Goal: Information Seeking & Learning: Learn about a topic

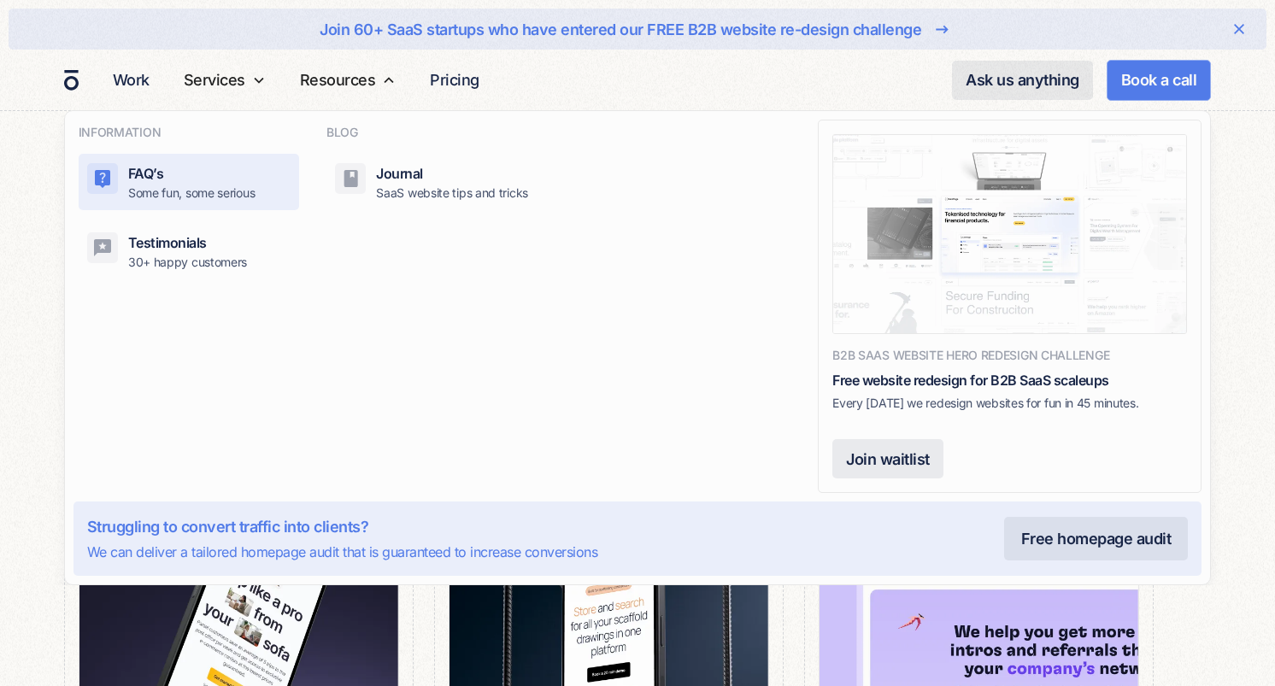
click at [248, 173] on div "FAQ’s Some fun, some serious" at bounding box center [191, 182] width 127 height 38
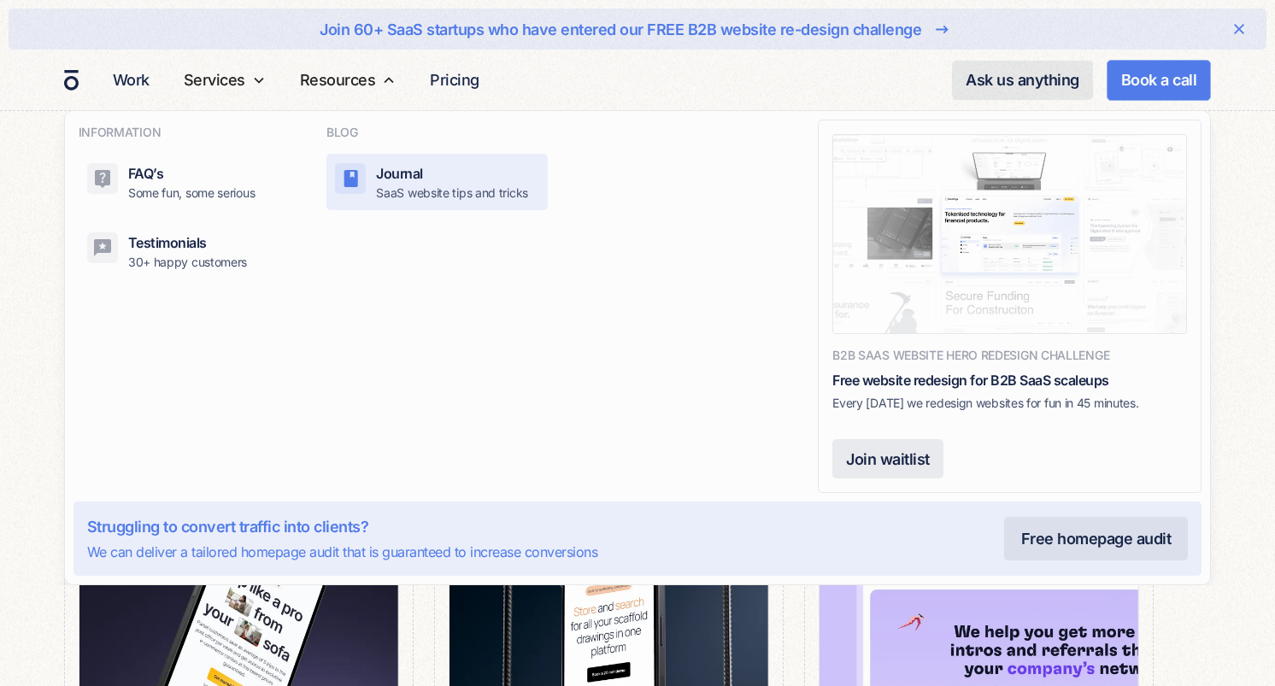
click at [380, 185] on p "SaaS website tips and tricks" at bounding box center [452, 193] width 152 height 18
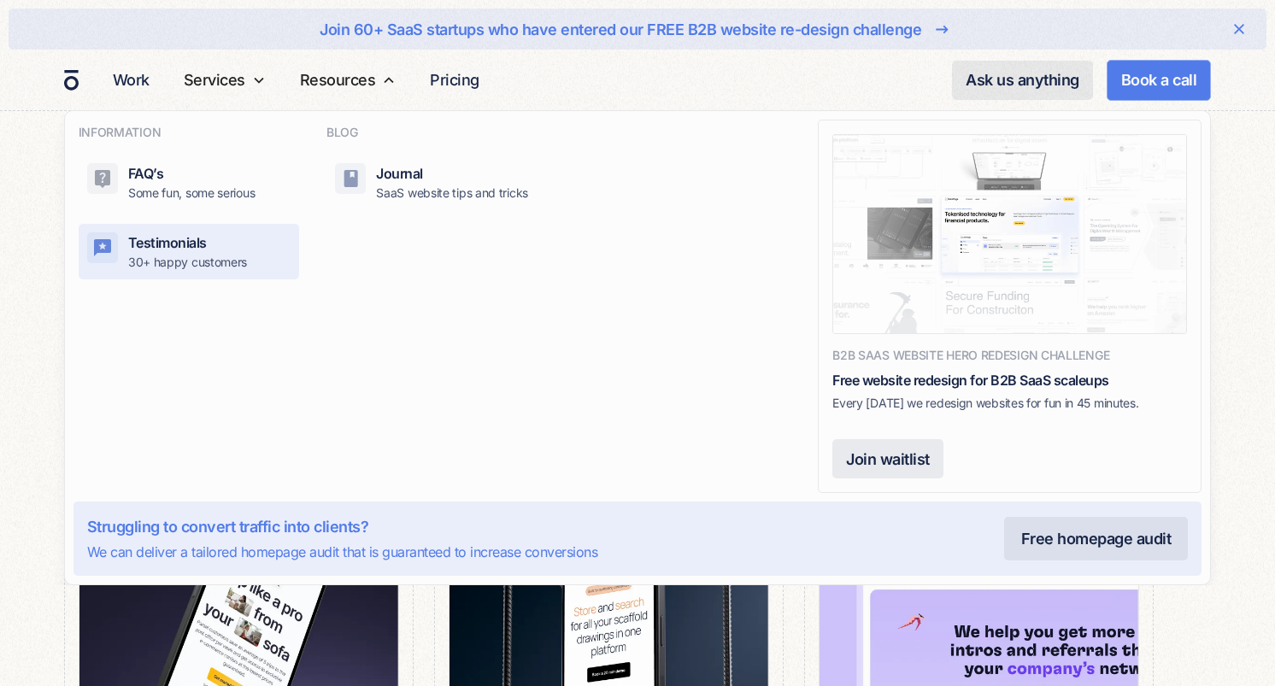
click at [210, 258] on p "30+ happy customers" at bounding box center [187, 262] width 119 height 18
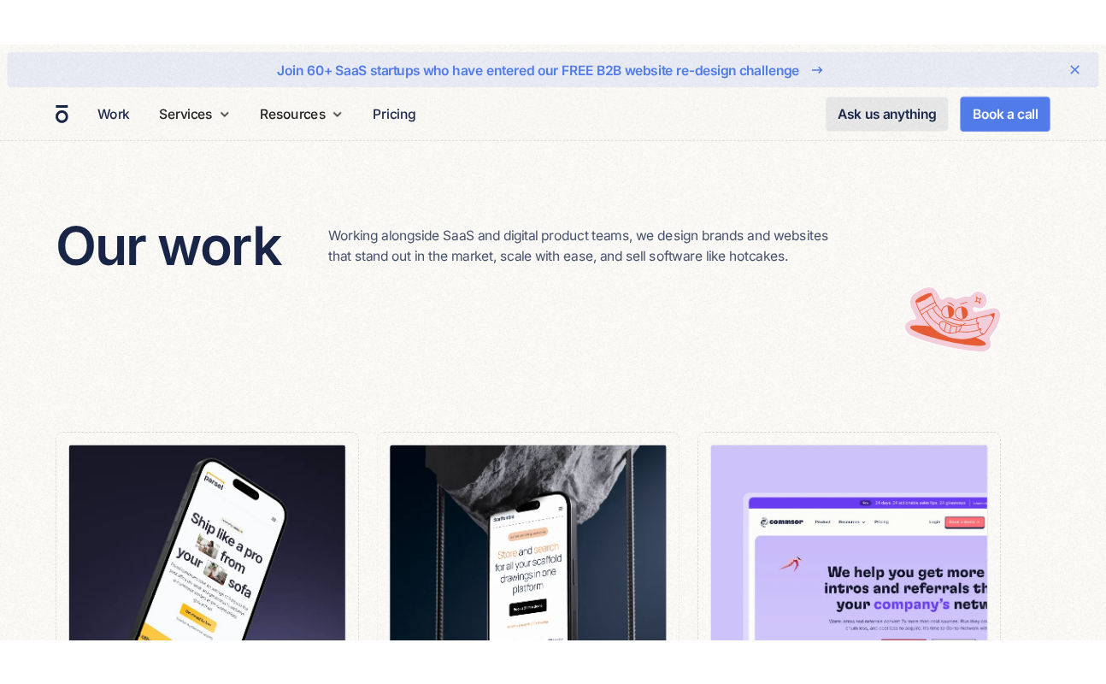
scroll to position [27, 0]
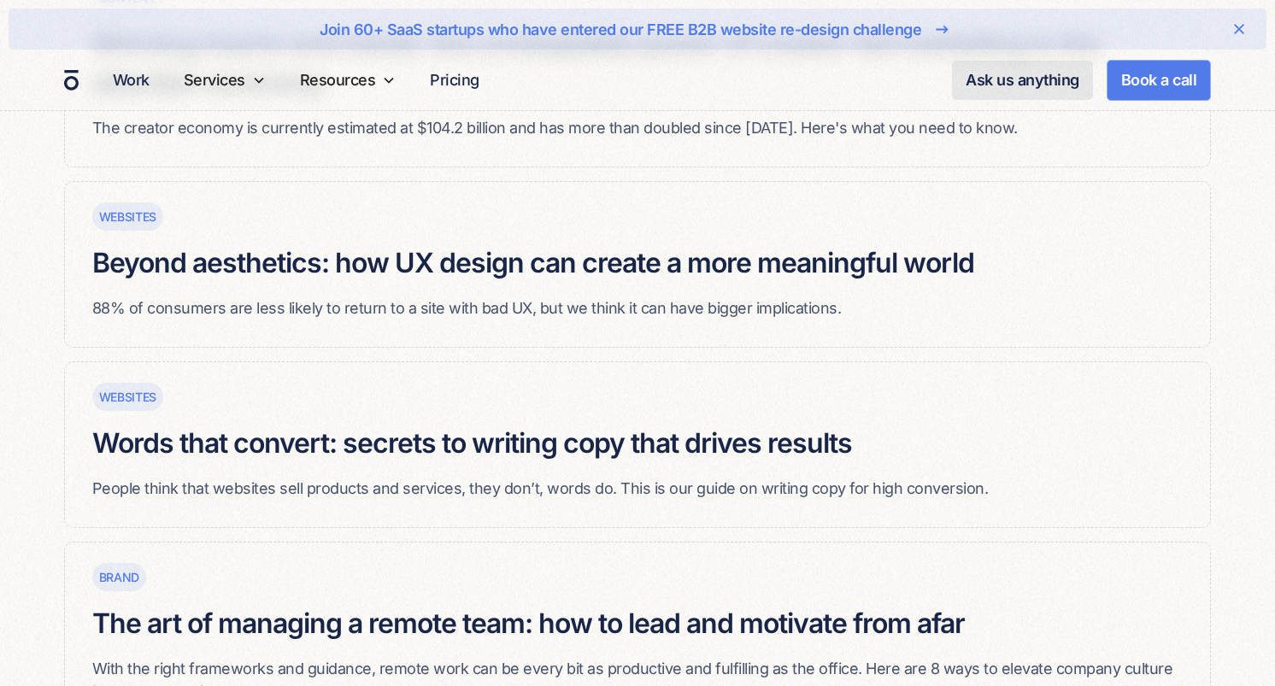
scroll to position [1122, 0]
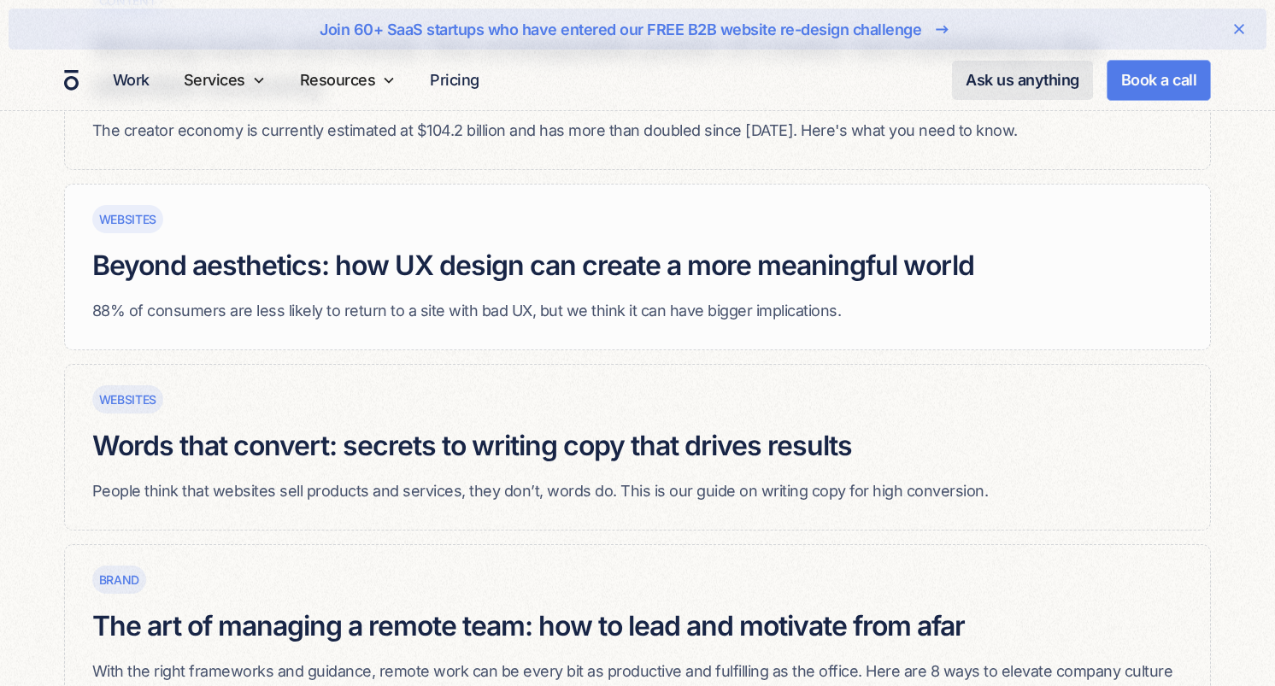
click at [508, 299] on p "88% of consumers are less likely to return to a site with bad UX, but we think …" at bounding box center [533, 310] width 882 height 23
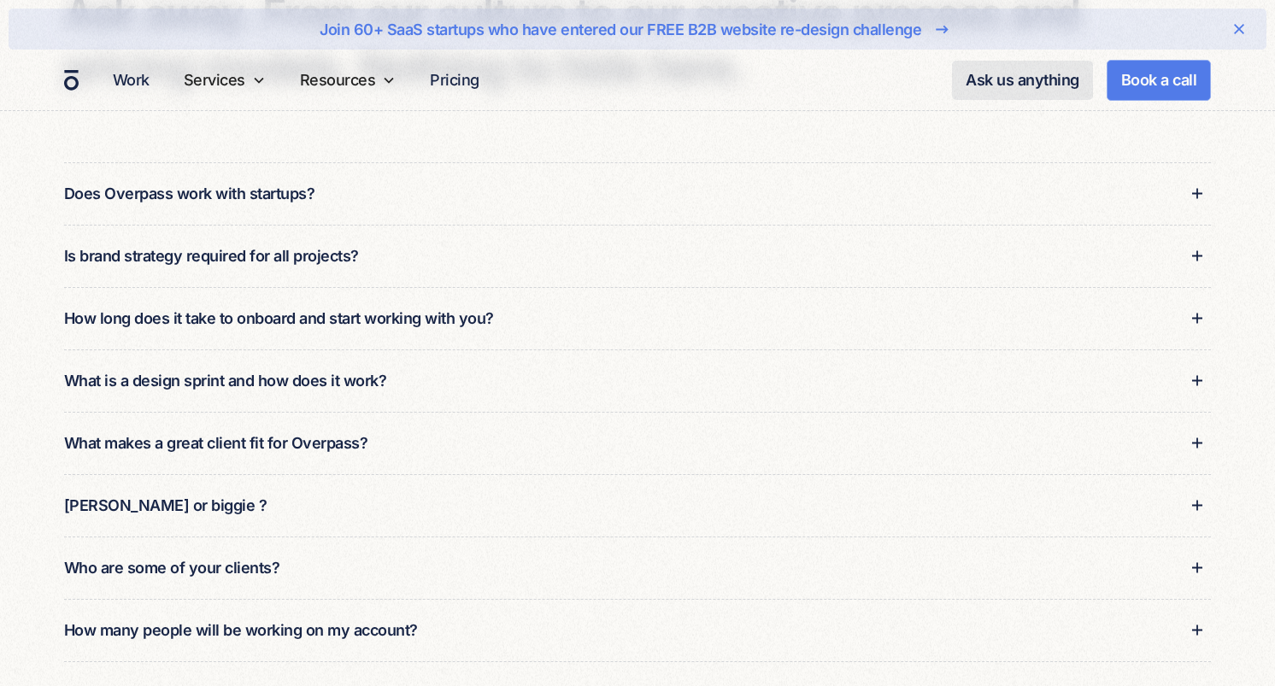
scroll to position [284, 0]
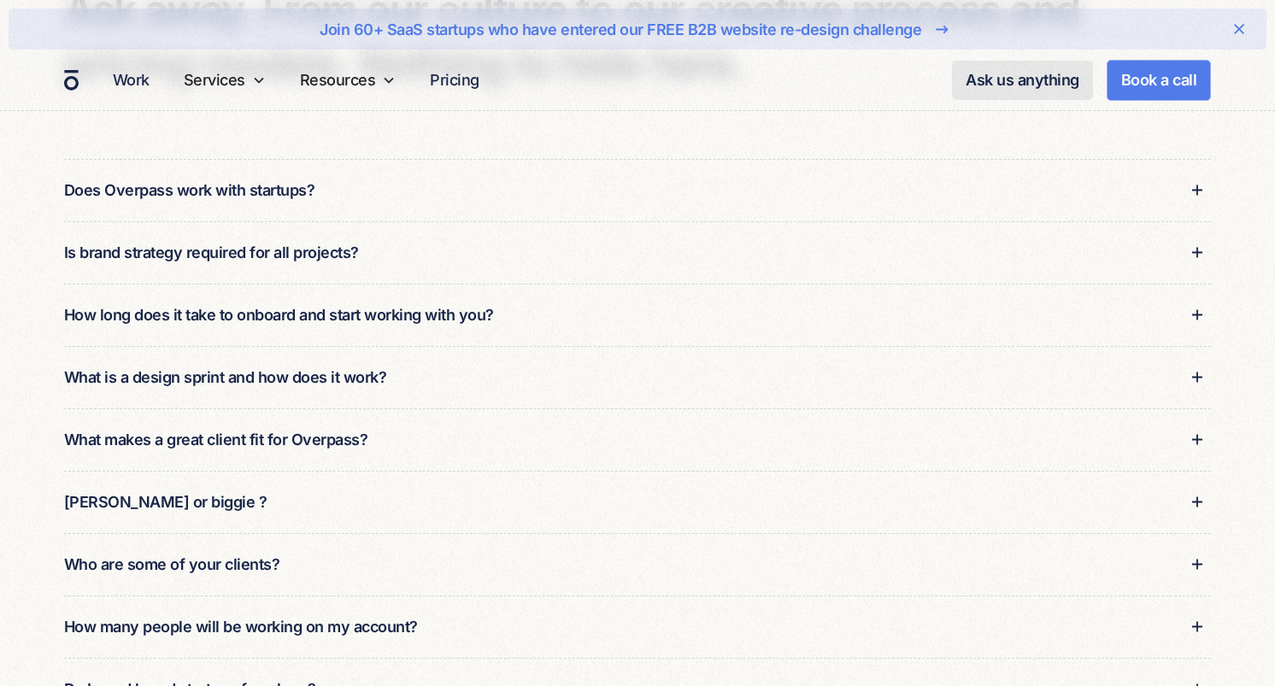
click at [397, 253] on div "Is brand strategy required for all projects?" at bounding box center [638, 252] width 1148 height 62
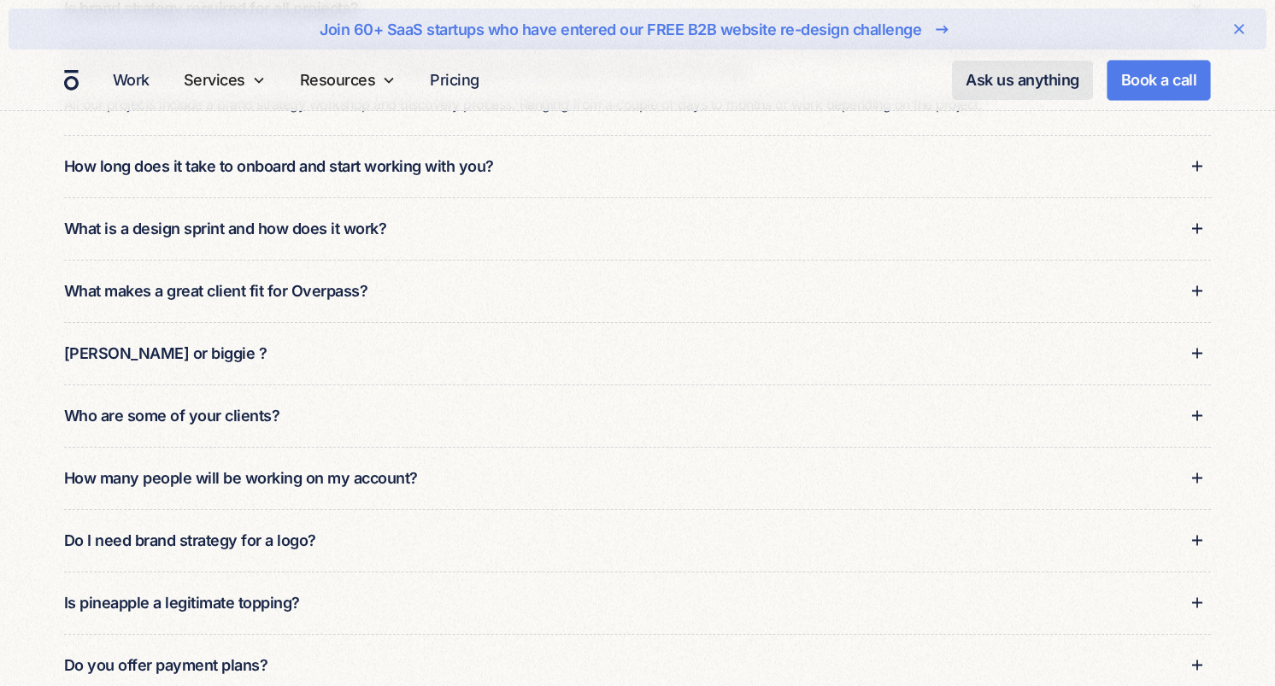
scroll to position [533, 0]
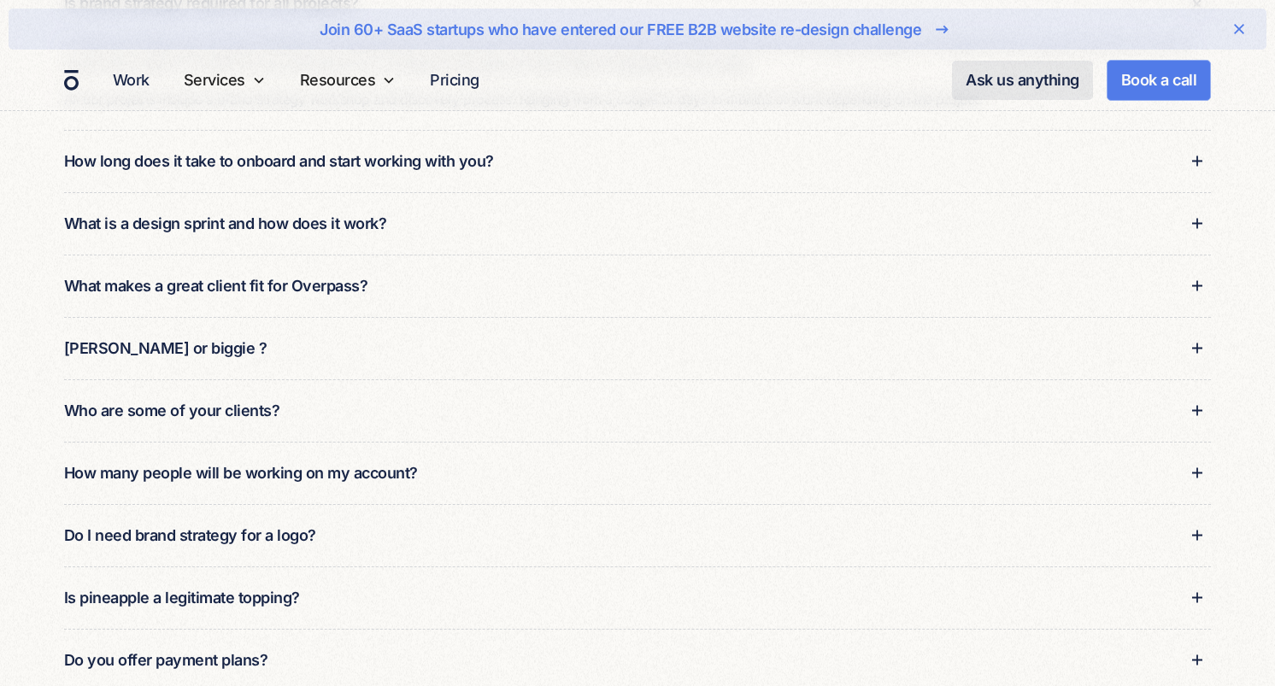
click at [309, 326] on div "[PERSON_NAME] or biggie ?" at bounding box center [638, 348] width 1148 height 62
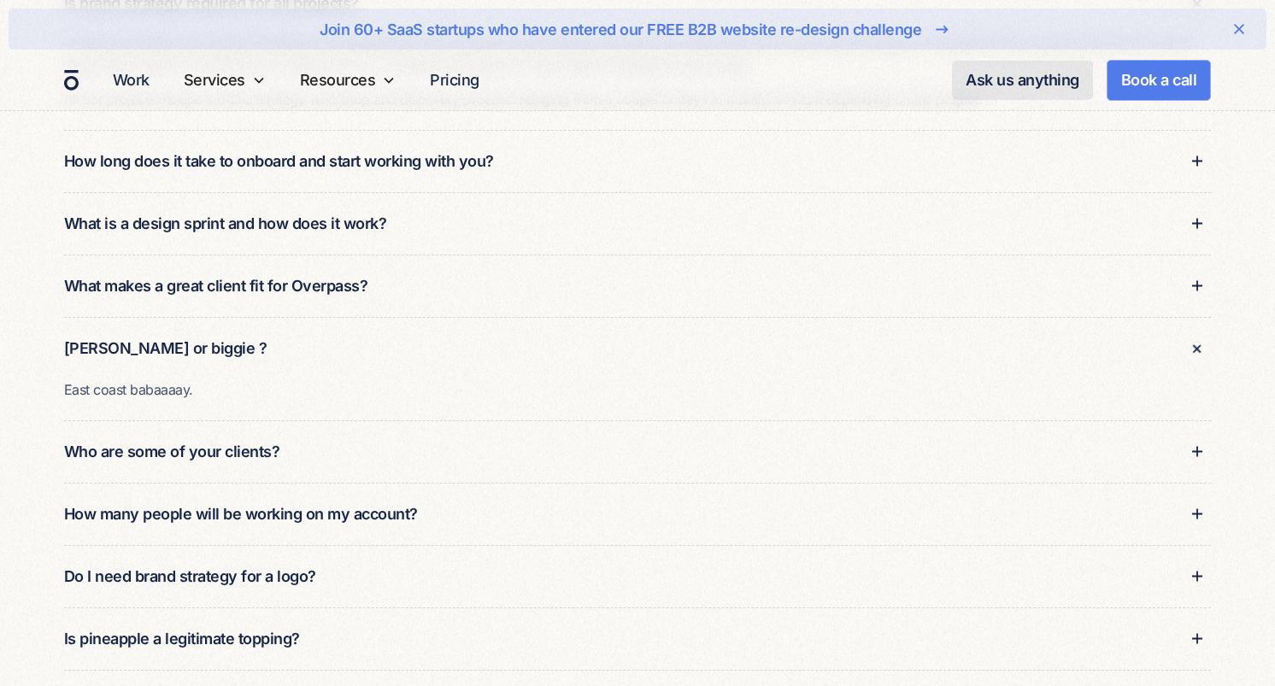
click at [305, 341] on div "Tupac or biggie ?" at bounding box center [638, 348] width 1148 height 62
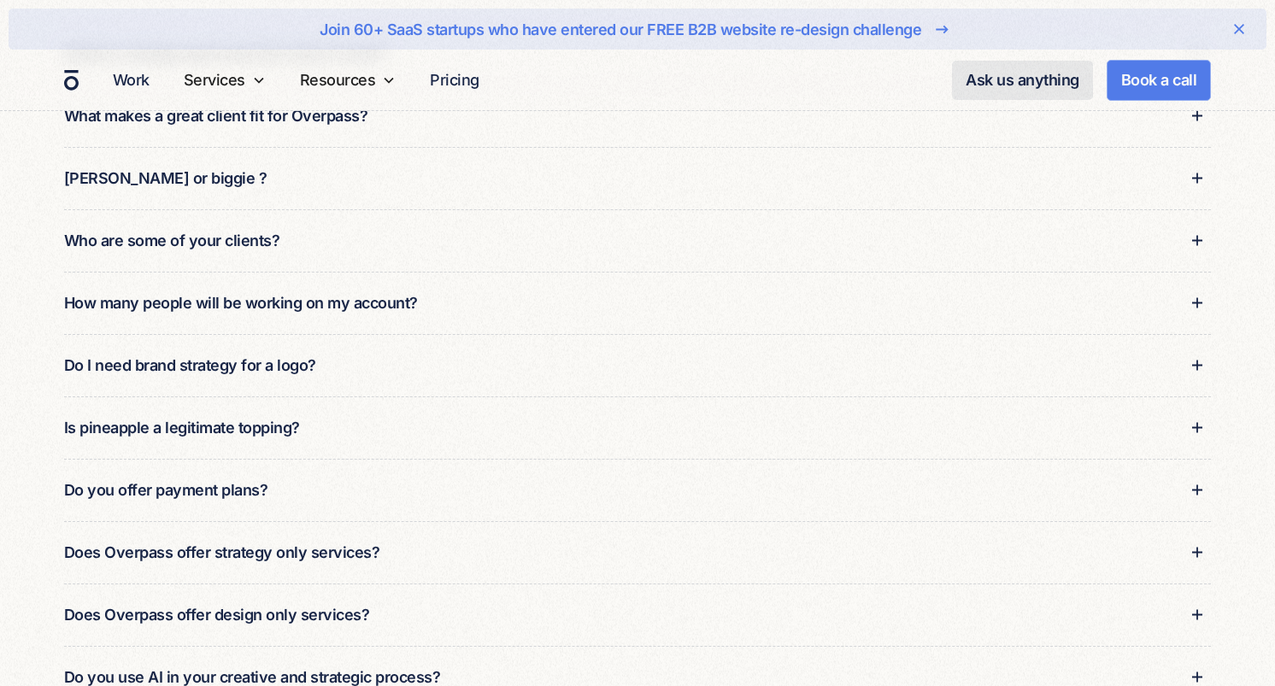
scroll to position [708, 0]
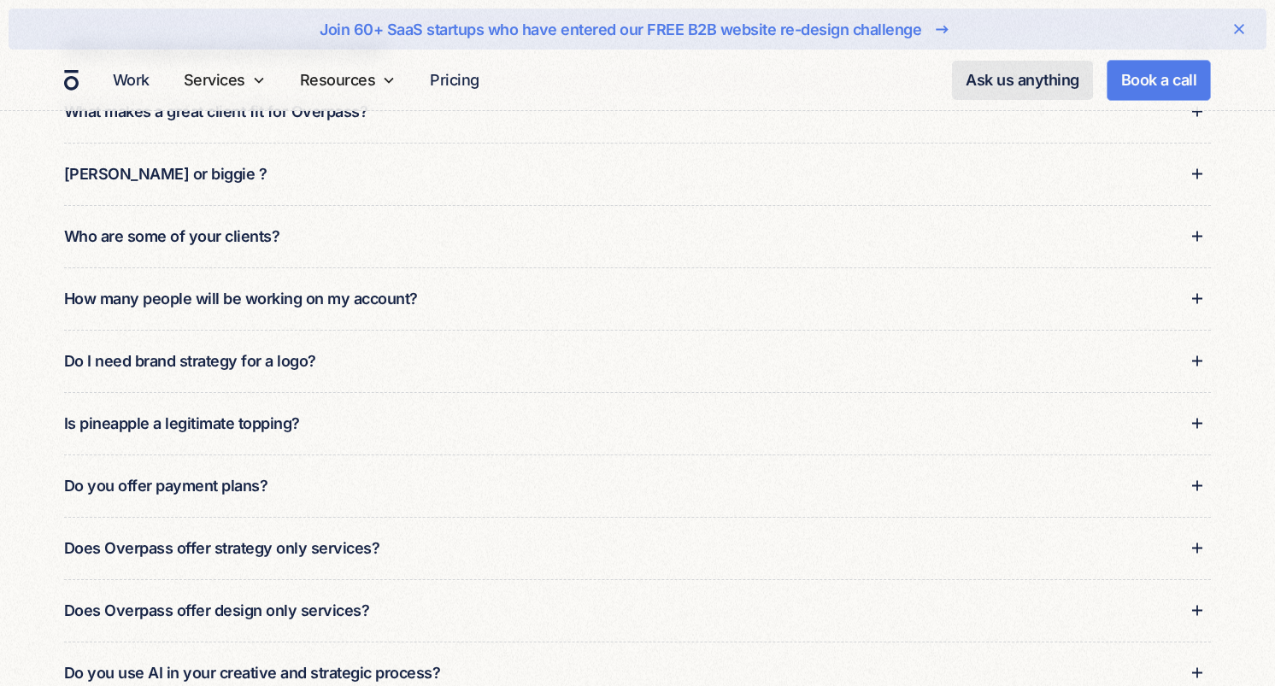
click at [315, 422] on div "Is pineapple a legitimate topping?" at bounding box center [638, 423] width 1148 height 62
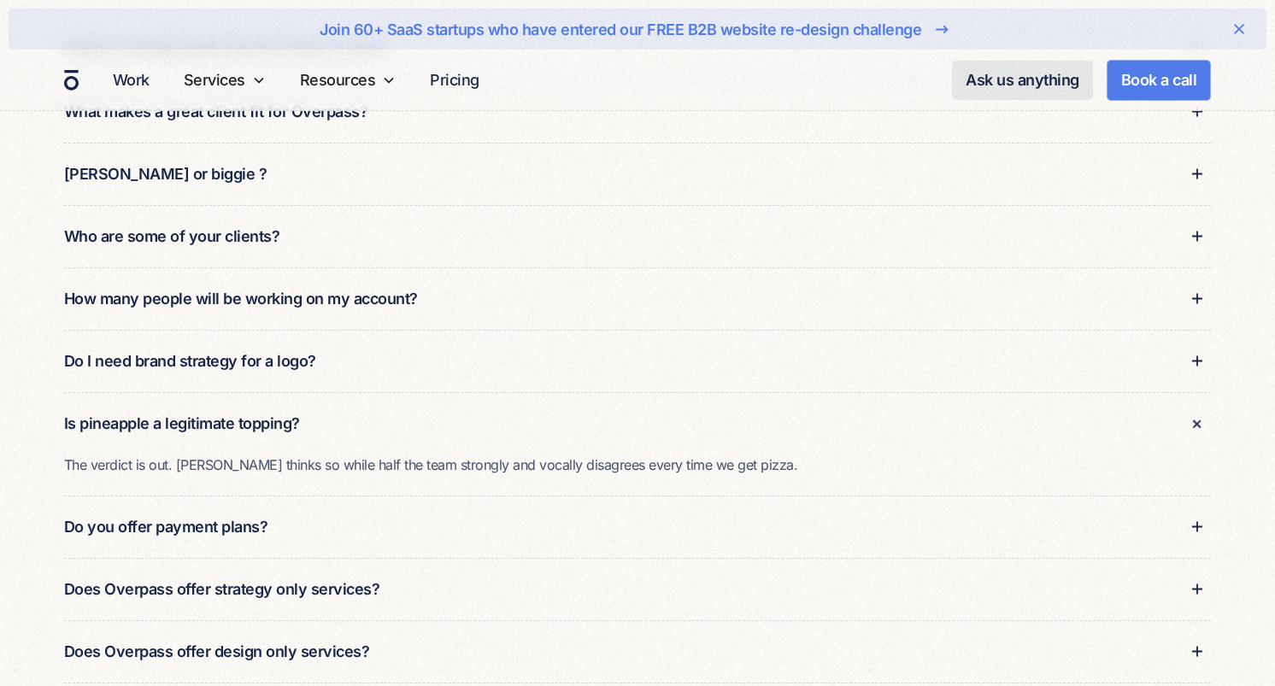
click at [315, 422] on div "Is pineapple a legitimate topping?" at bounding box center [638, 423] width 1148 height 62
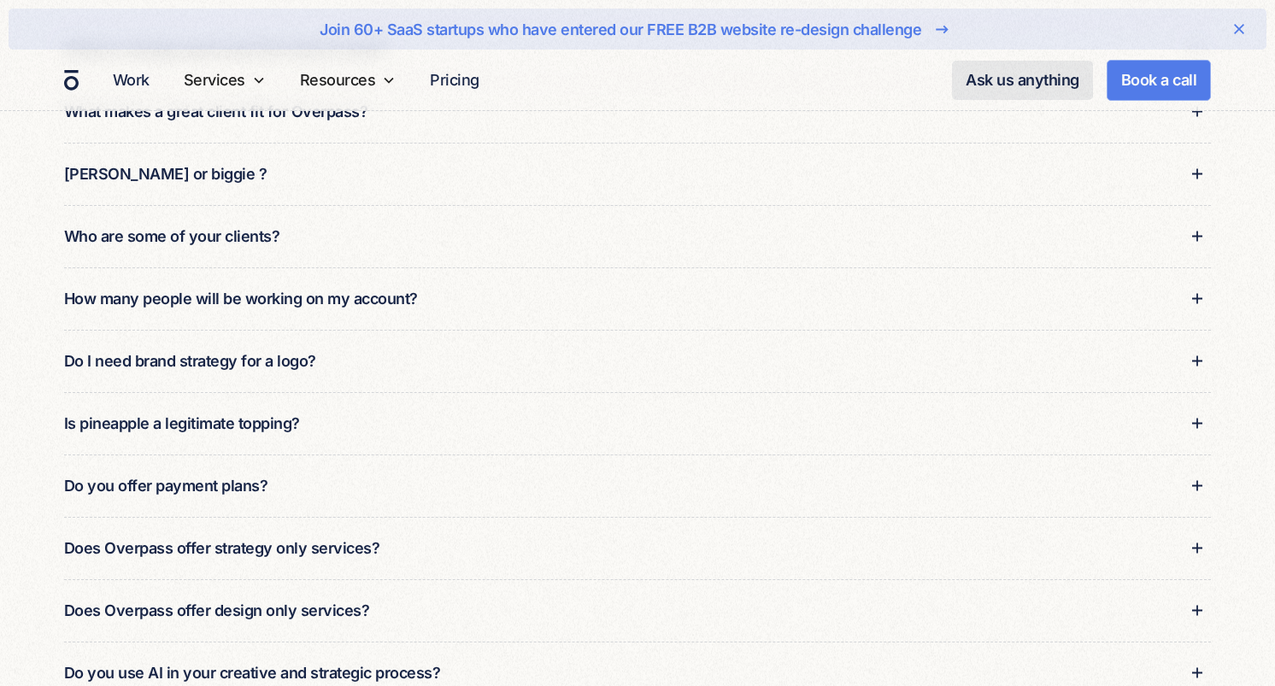
scroll to position [727, 0]
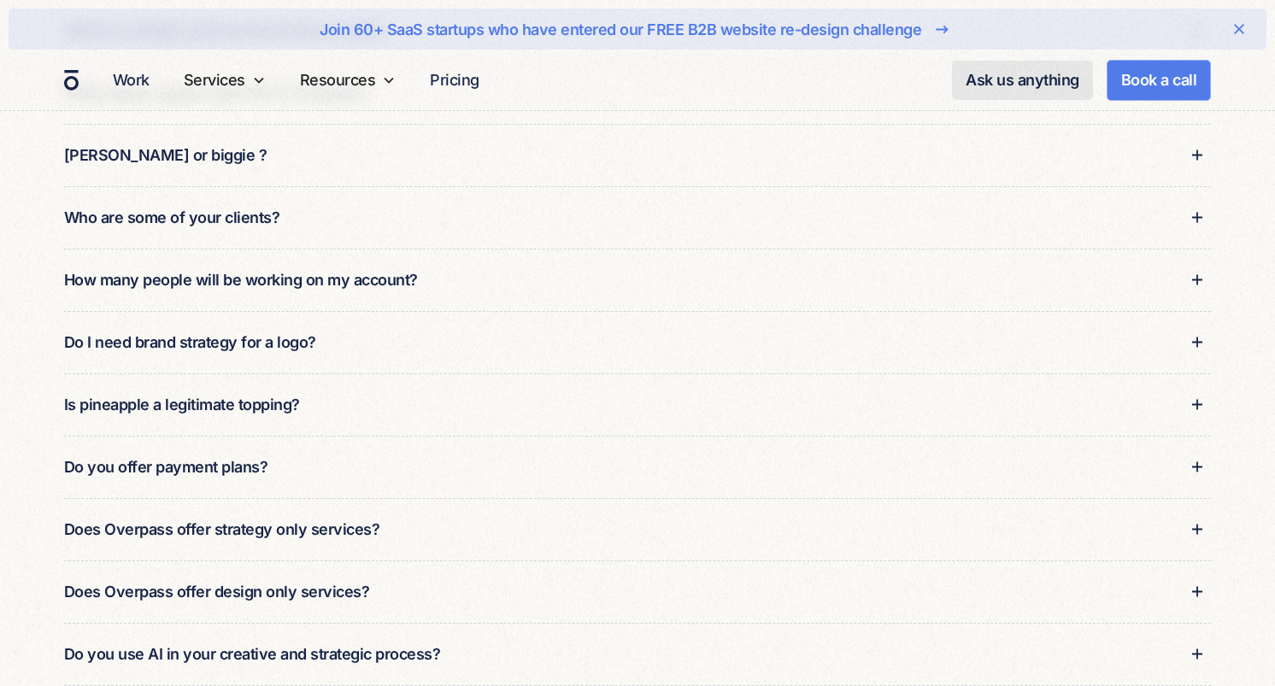
click at [317, 407] on div "Is pineapple a legitimate topping?" at bounding box center [638, 405] width 1148 height 62
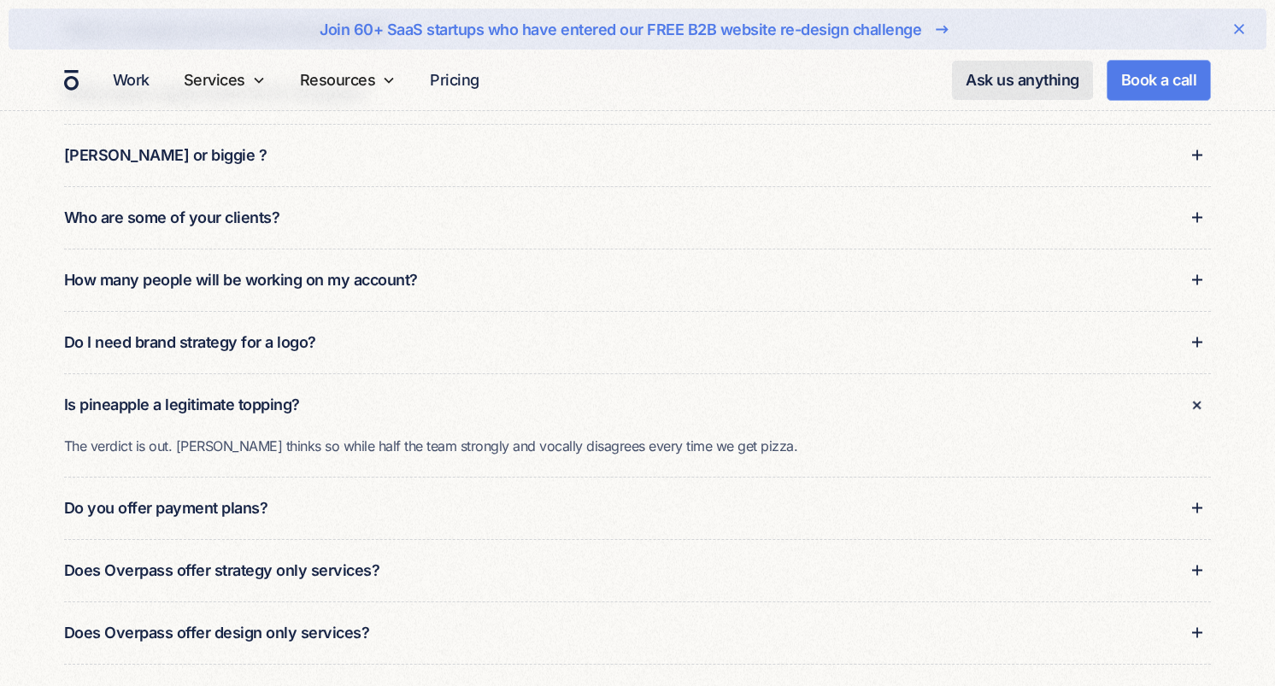
click at [391, 404] on div "Is pineapple a legitimate topping?" at bounding box center [638, 405] width 1148 height 62
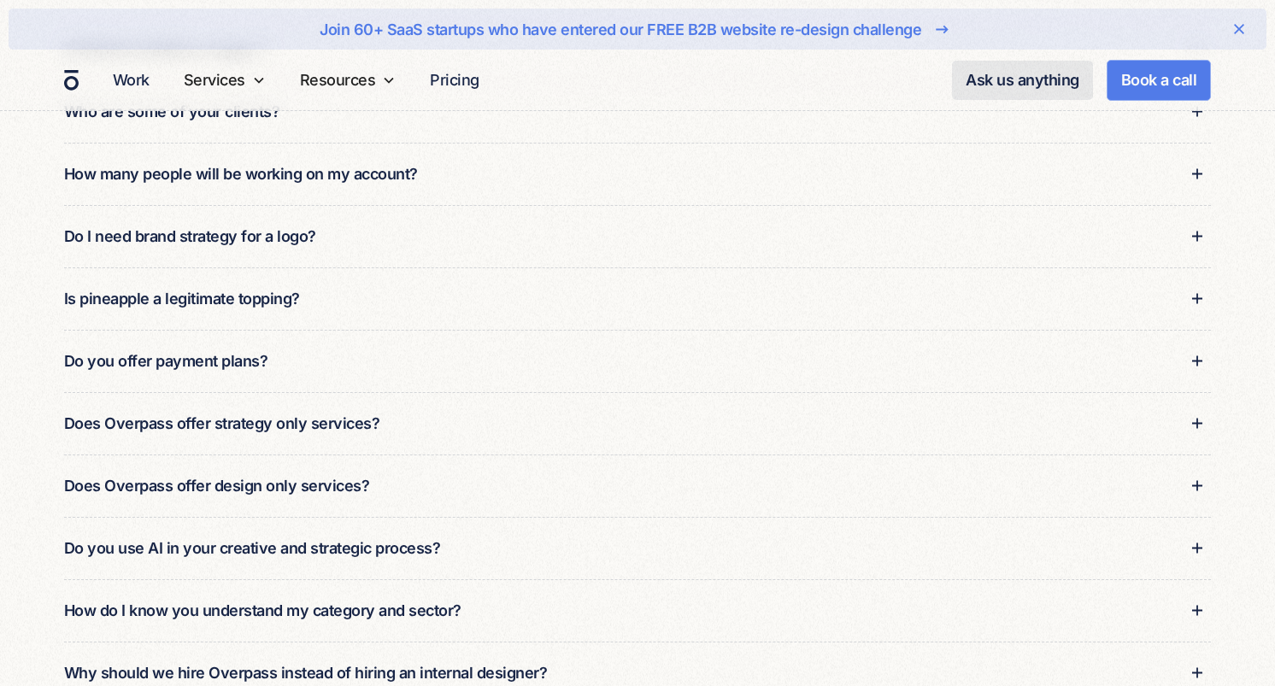
scroll to position [819, 0]
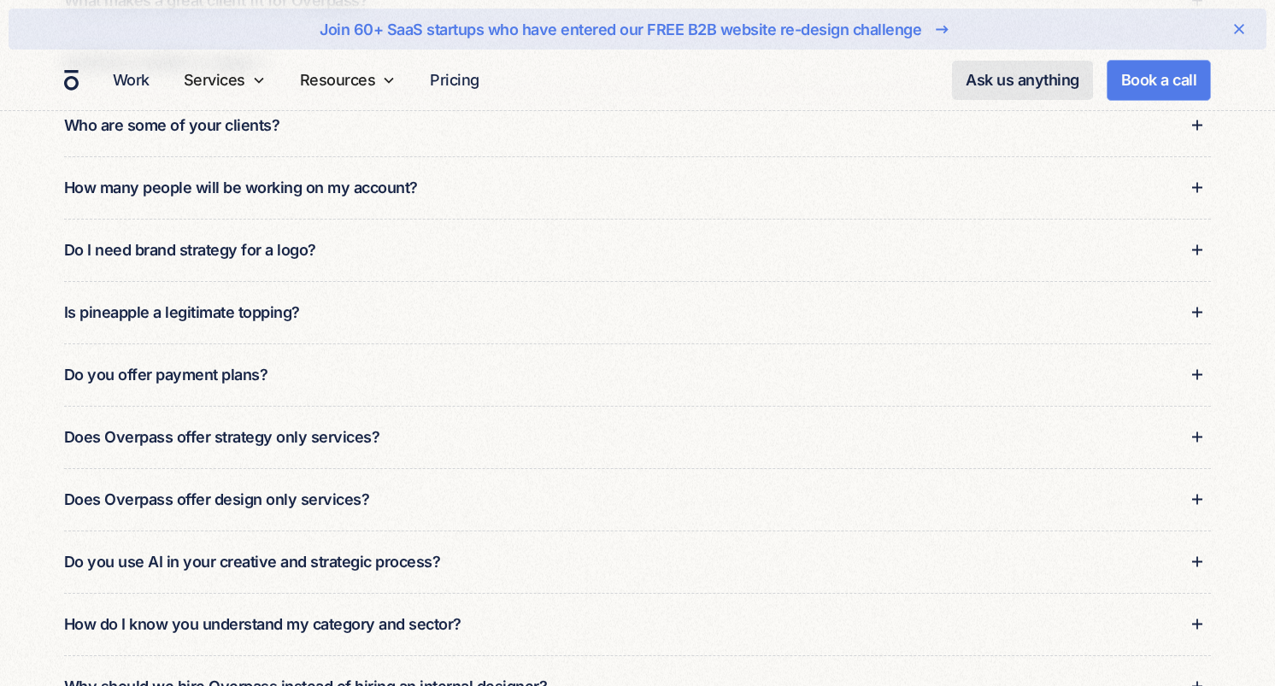
click at [386, 320] on div "Is pineapple a legitimate topping?" at bounding box center [638, 312] width 1148 height 62
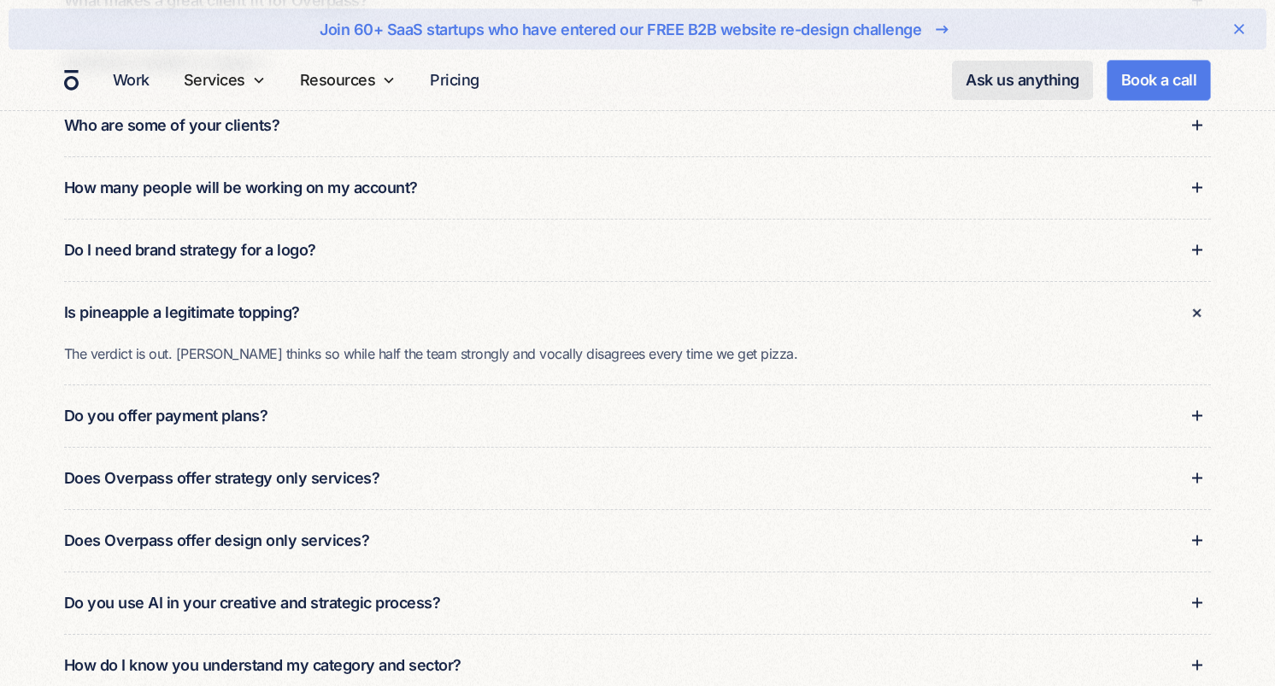
click at [377, 307] on div "Is pineapple a legitimate topping?" at bounding box center [638, 312] width 1148 height 62
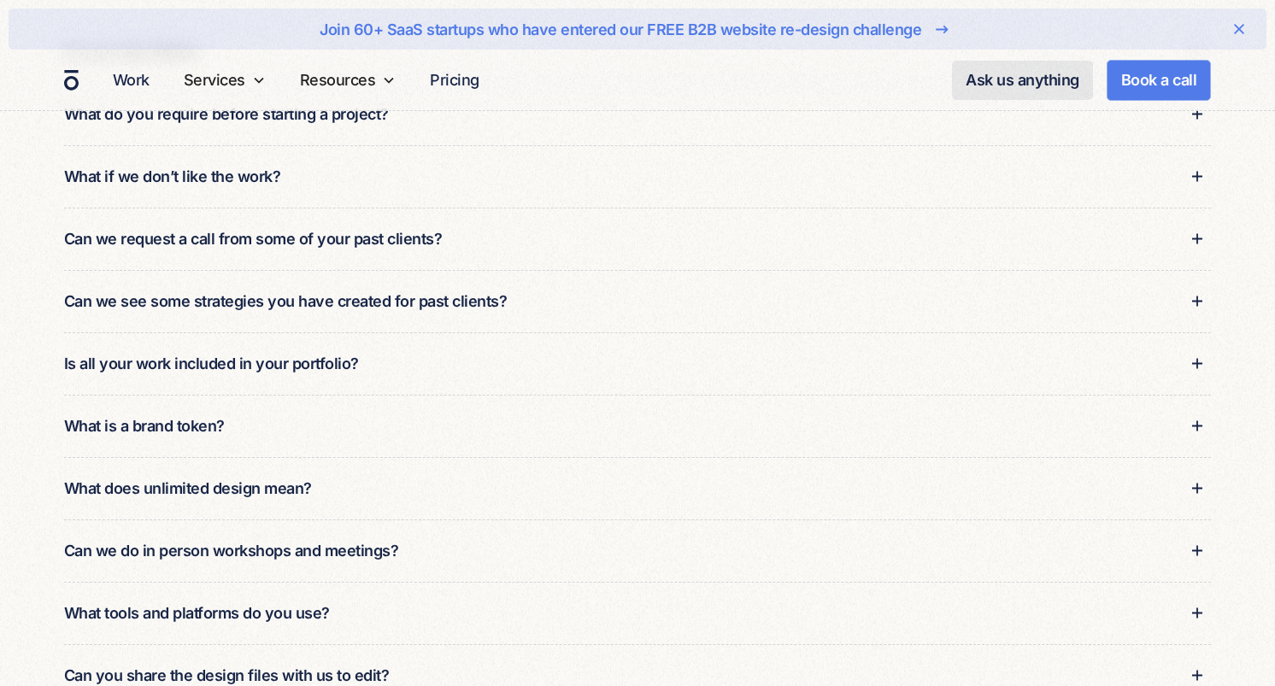
scroll to position [1647, 0]
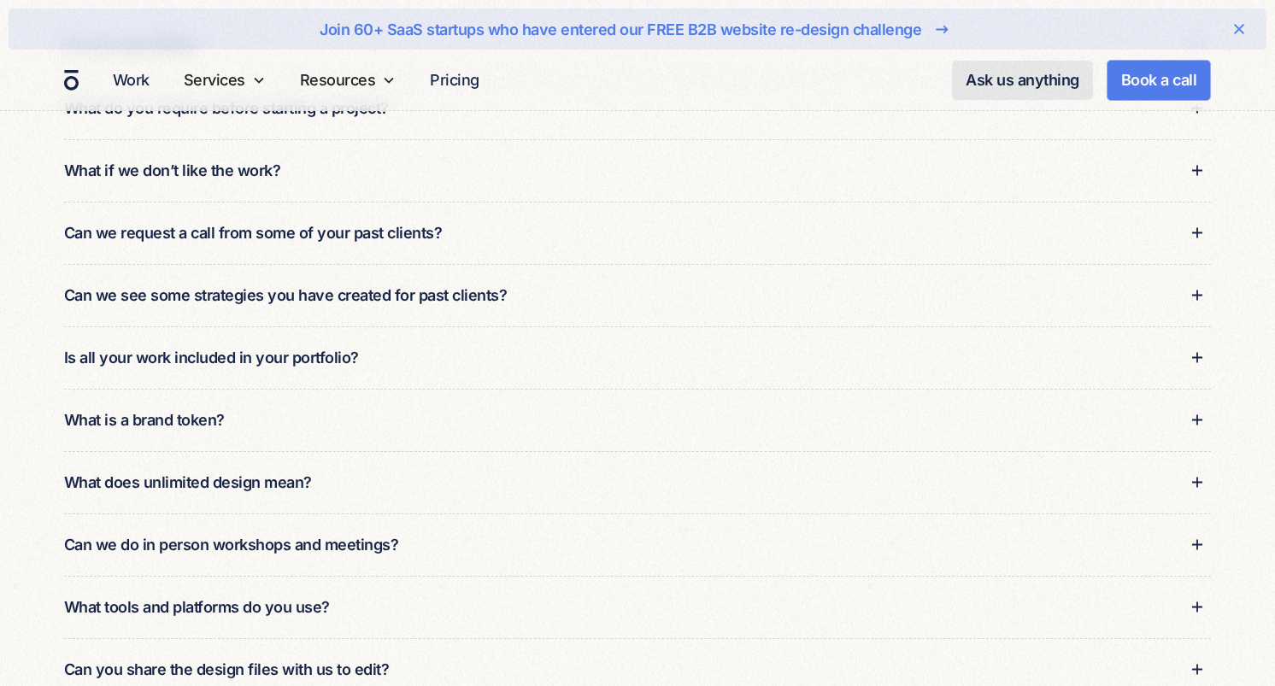
click at [418, 355] on div "Is all your work included in your portfolio?" at bounding box center [638, 358] width 1148 height 62
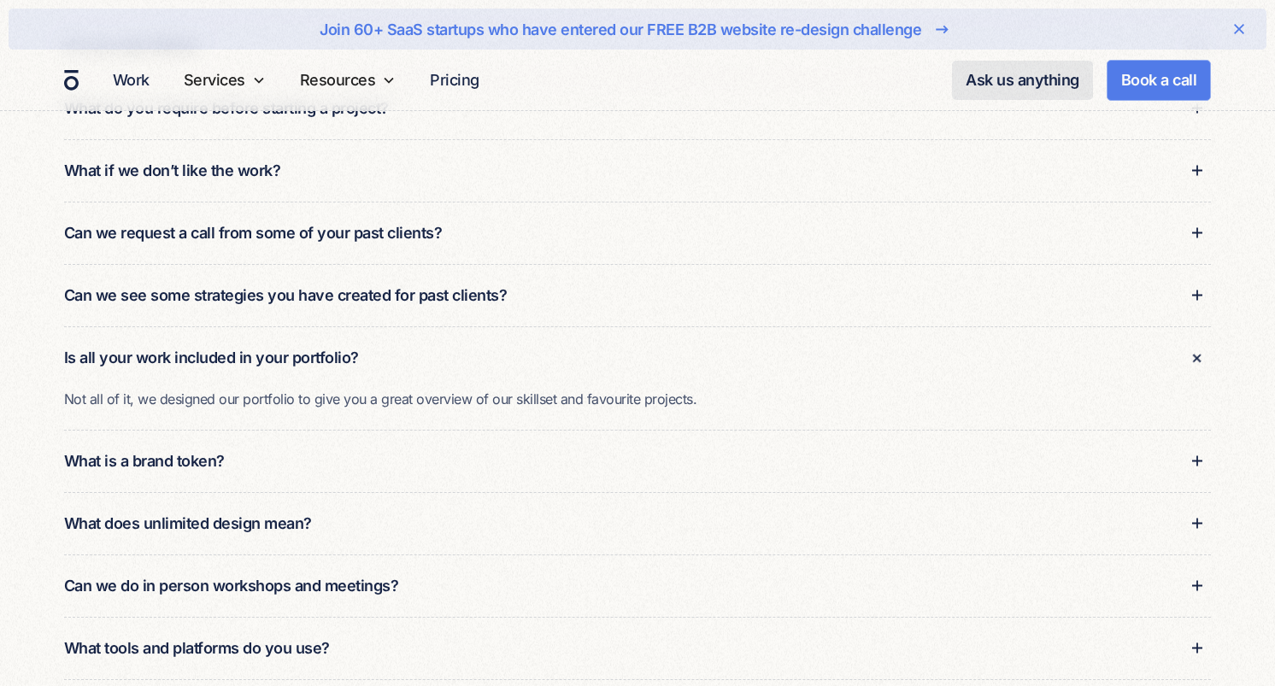
click at [433, 350] on div "Is all your work included in your portfolio?" at bounding box center [638, 358] width 1148 height 62
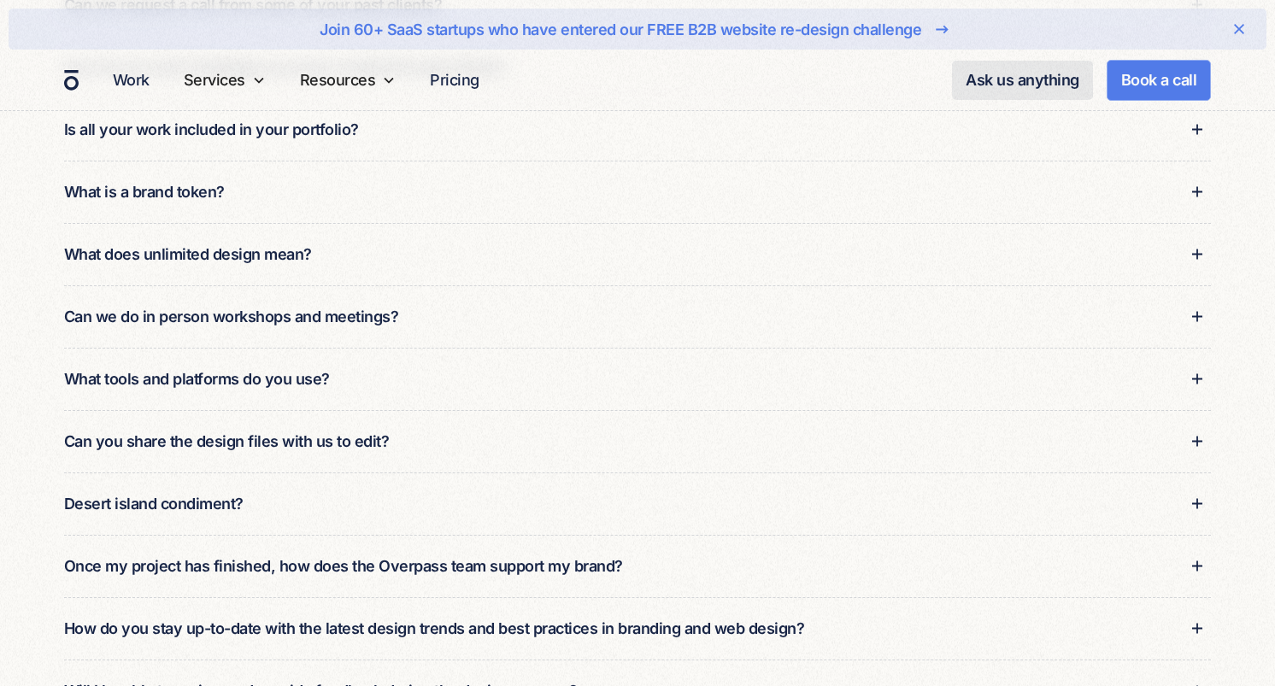
scroll to position [1887, 0]
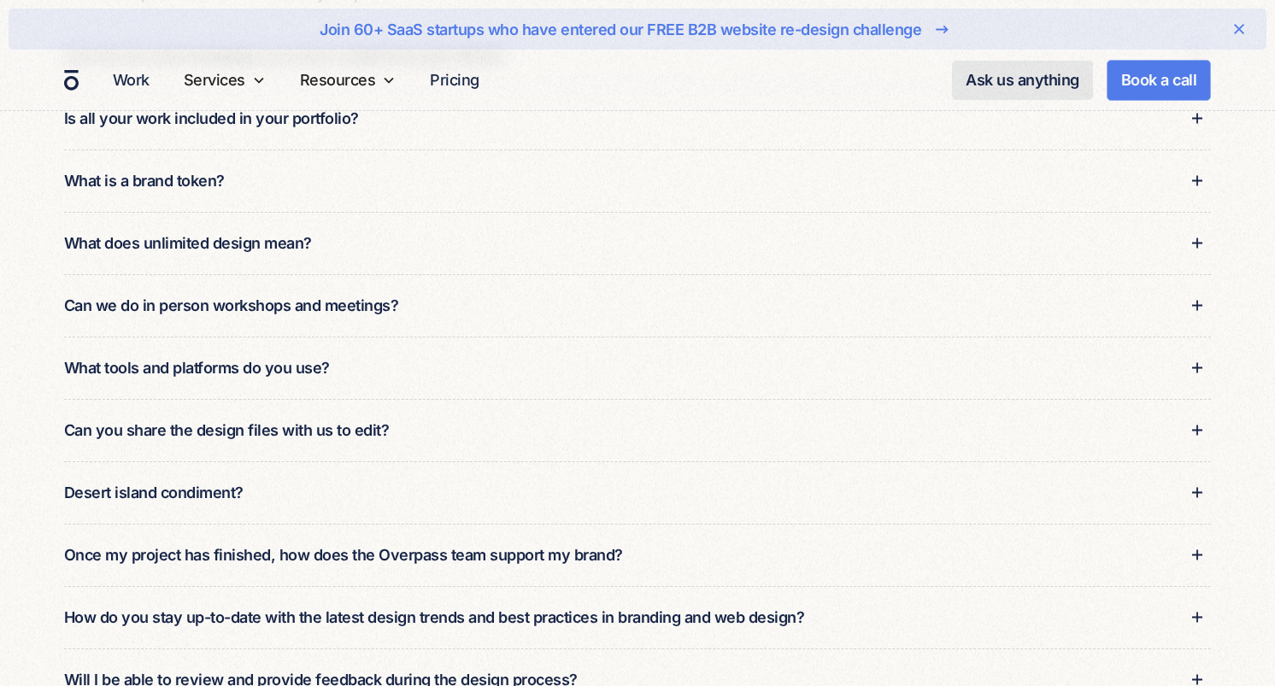
click at [385, 309] on div "Can we do in person workshops and meetings?" at bounding box center [231, 305] width 335 height 23
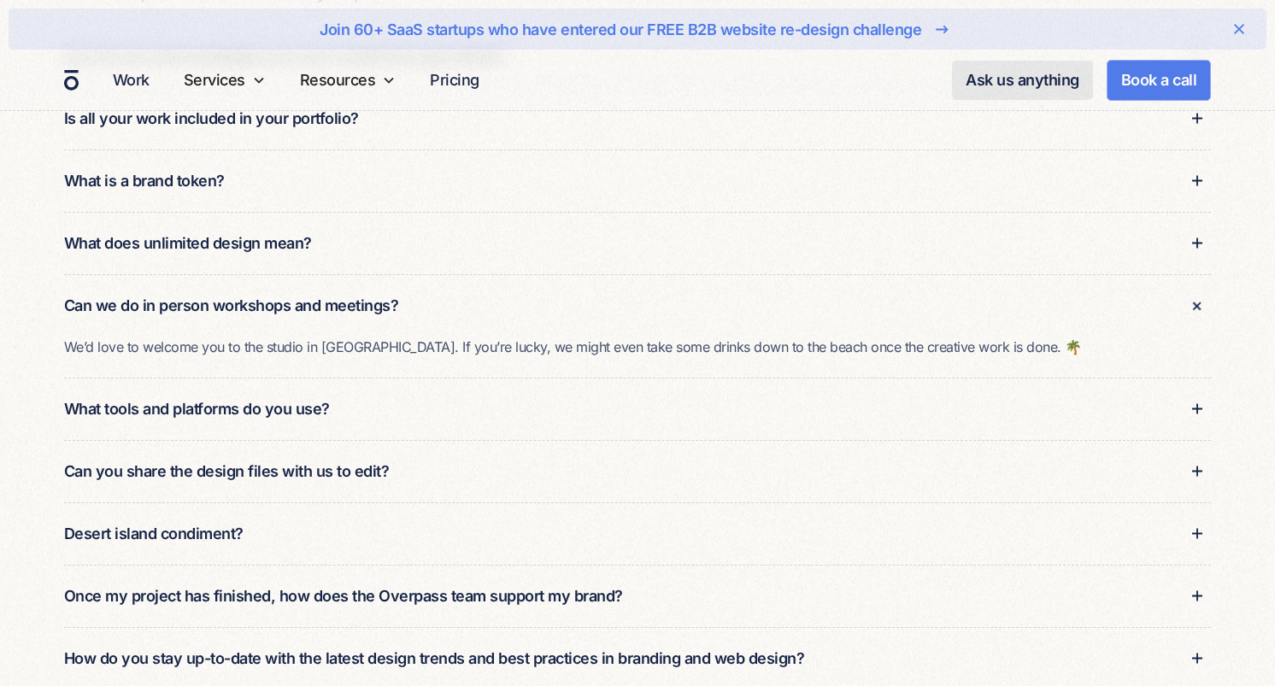
click at [372, 303] on div "Can we do in person workshops and meetings?" at bounding box center [231, 305] width 335 height 23
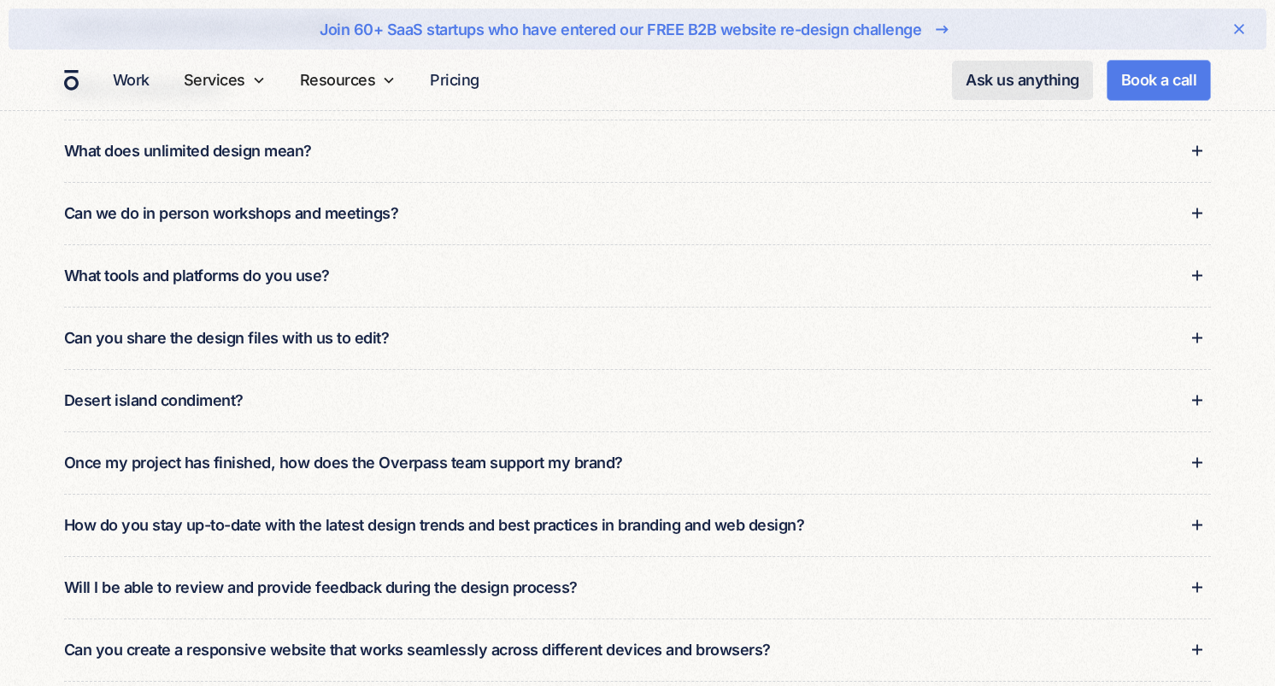
scroll to position [1985, 0]
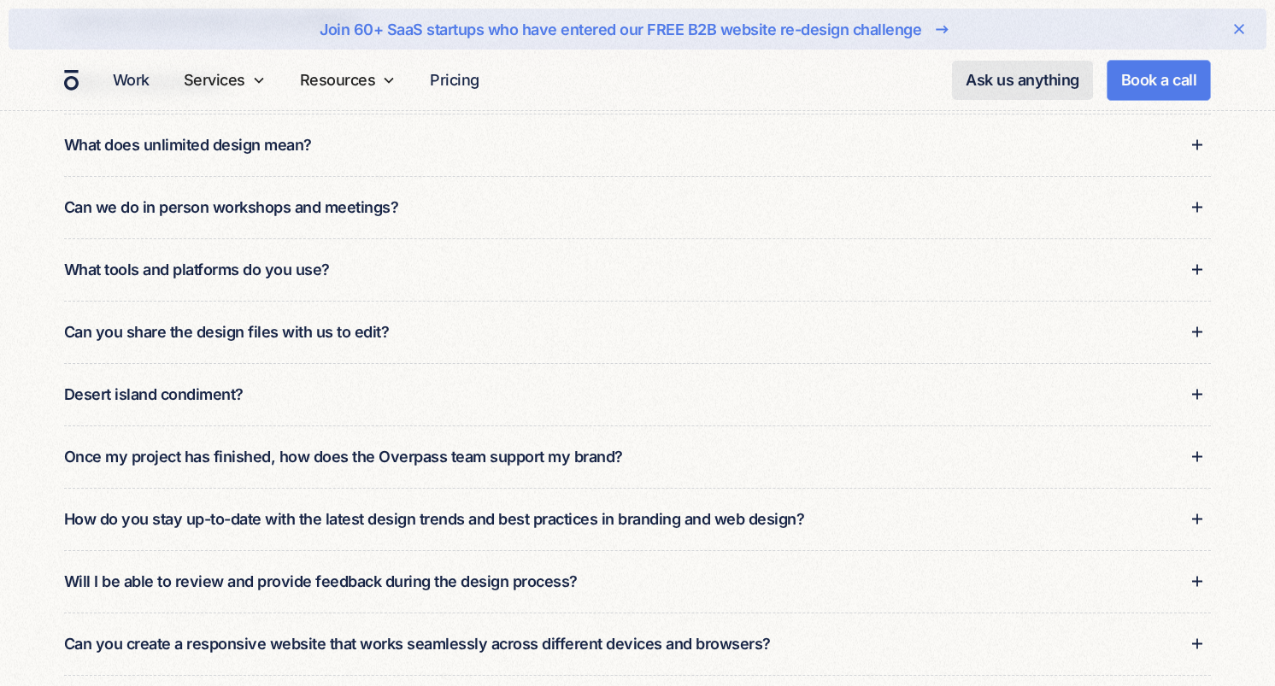
click at [349, 228] on div "Can we do in person workshops and meetings?" at bounding box center [638, 207] width 1148 height 62
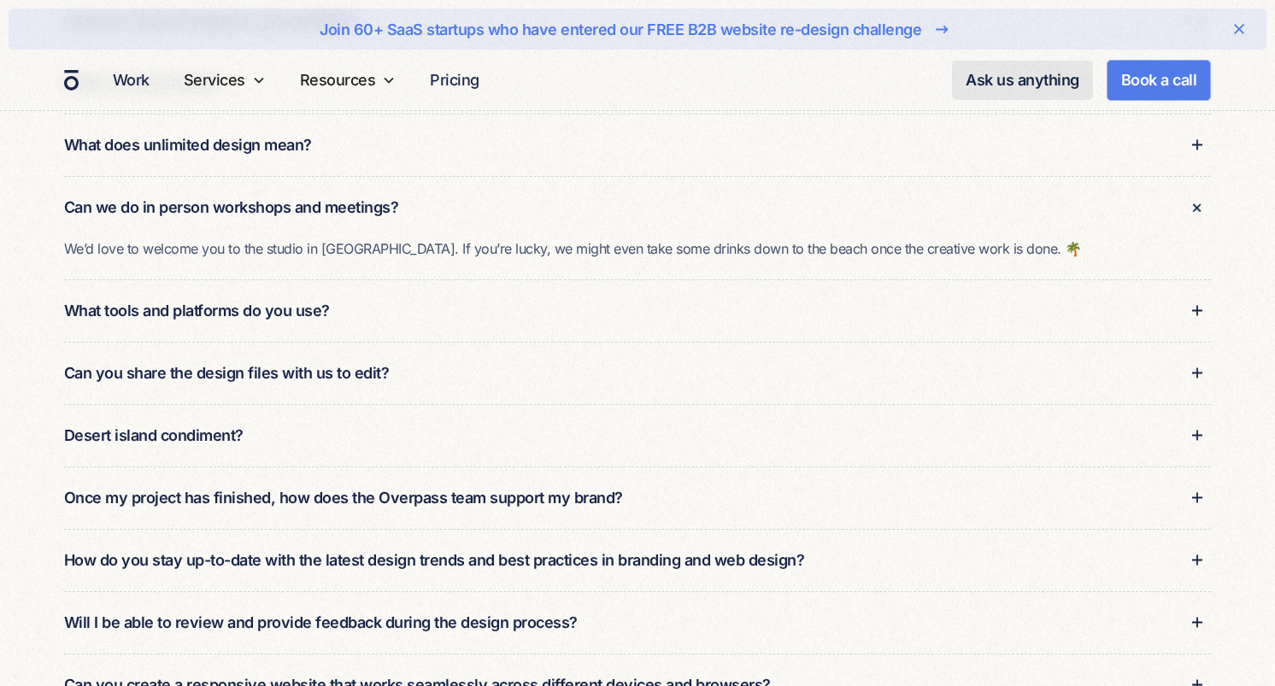
click at [345, 208] on div "Can we do in person workshops and meetings?" at bounding box center [231, 207] width 335 height 23
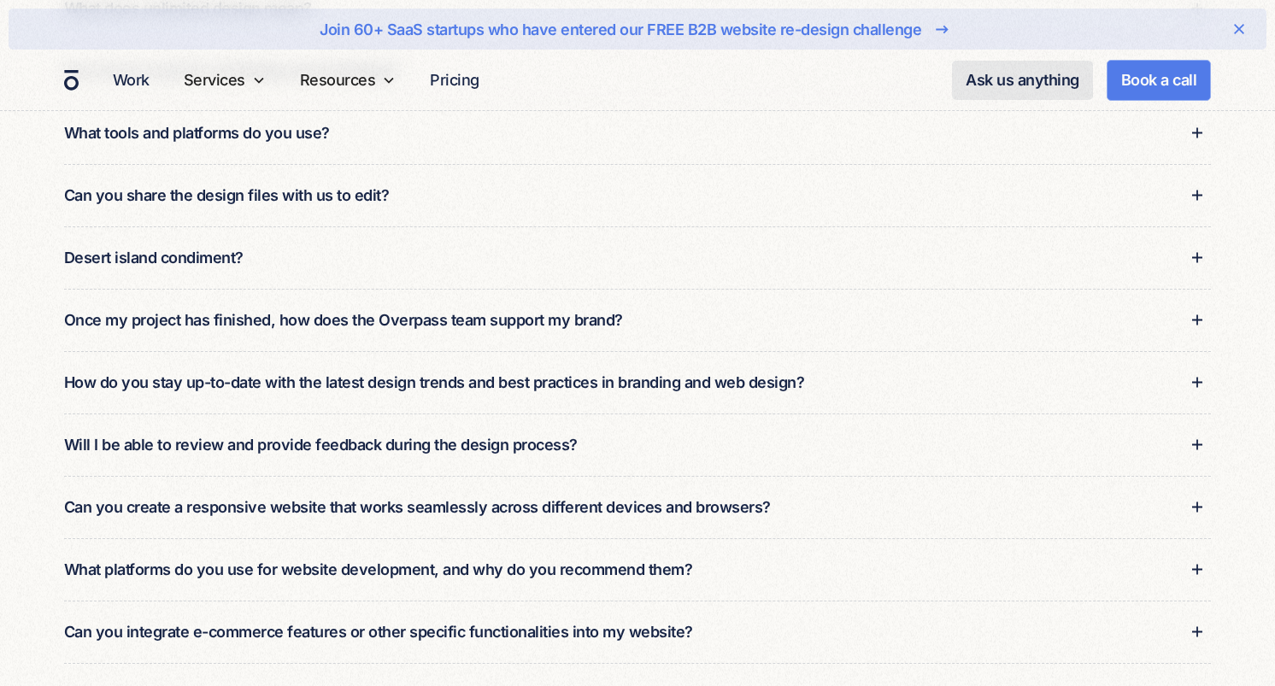
scroll to position [2123, 0]
click at [327, 260] on div "Desert island condiment?" at bounding box center [638, 257] width 1148 height 62
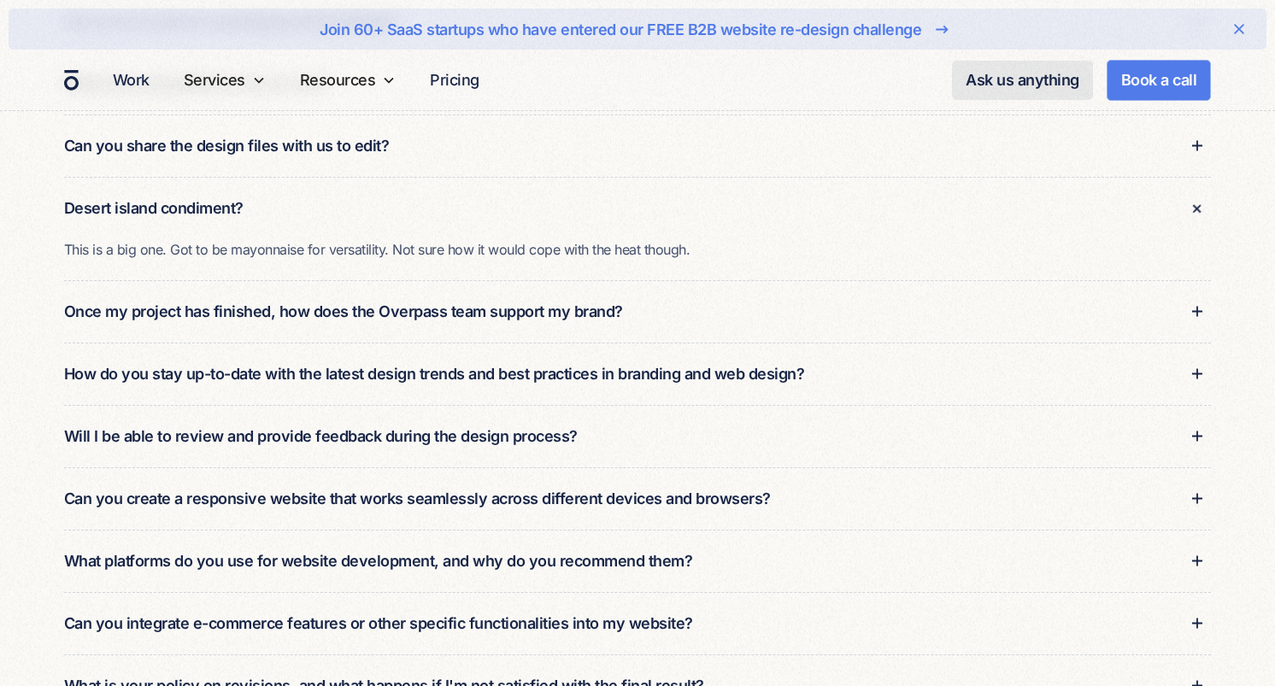
scroll to position [2165, 0]
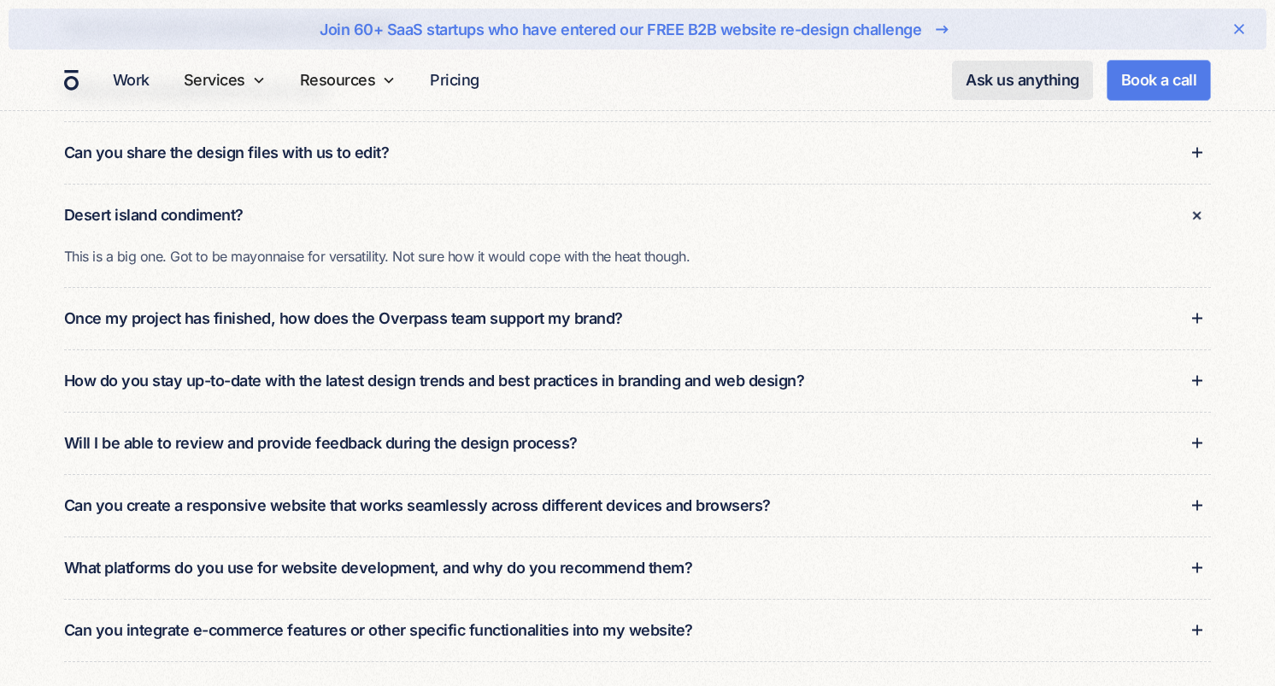
click at [286, 215] on div "Desert island condiment?" at bounding box center [638, 215] width 1148 height 62
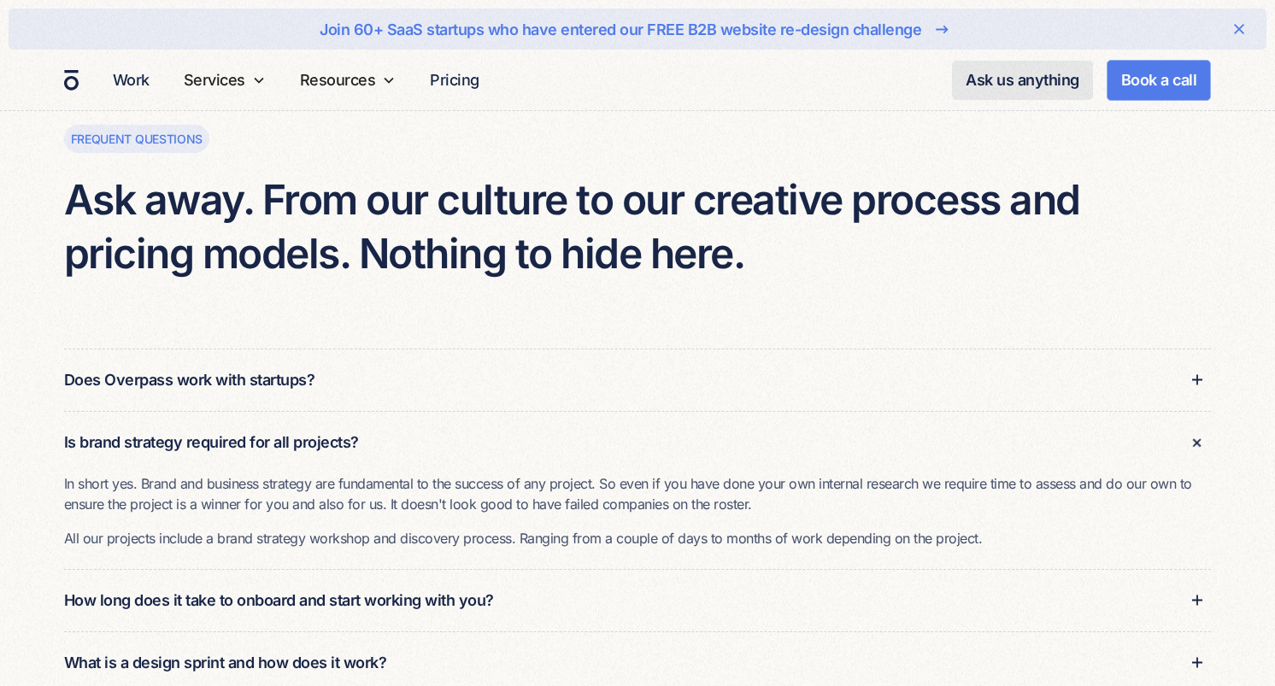
scroll to position [0, 0]
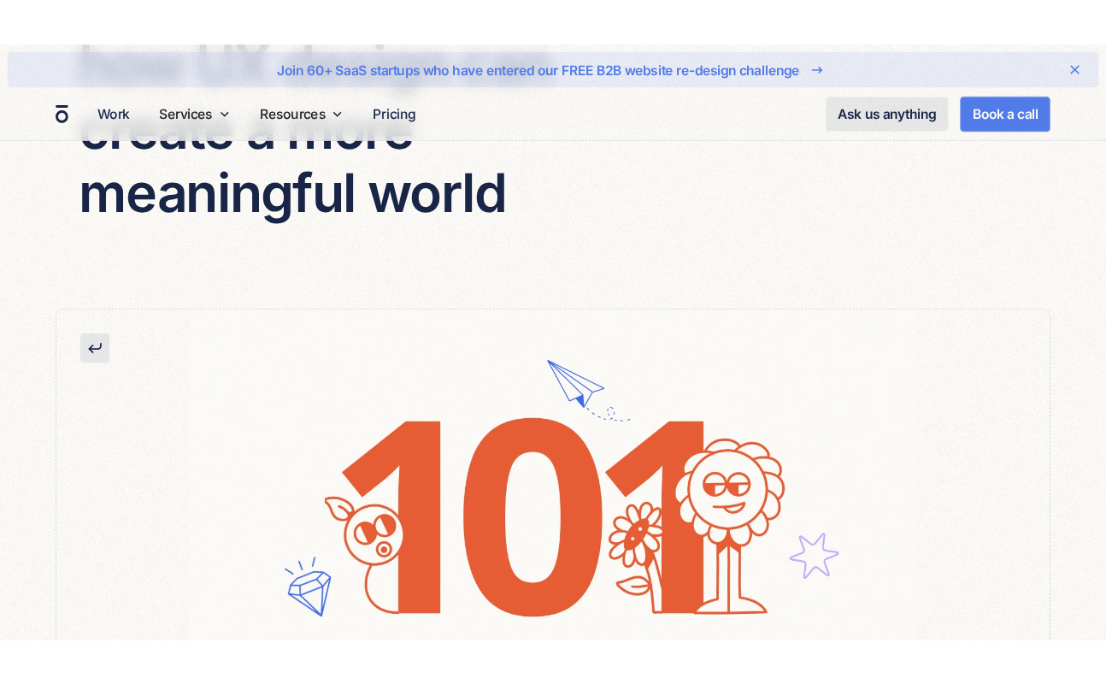
scroll to position [305, 0]
